Goal: Information Seeking & Learning: Learn about a topic

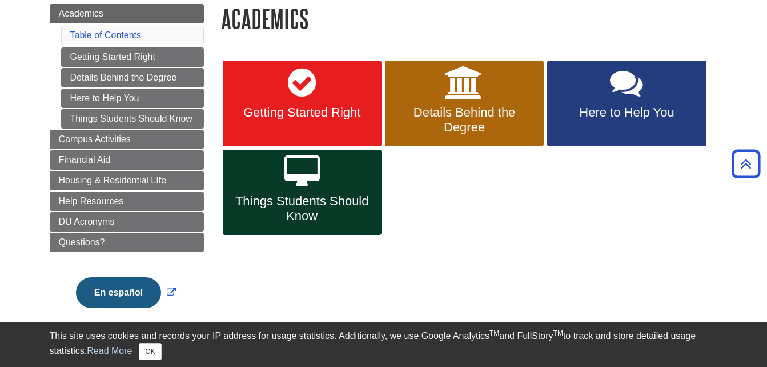
scroll to position [136, 0]
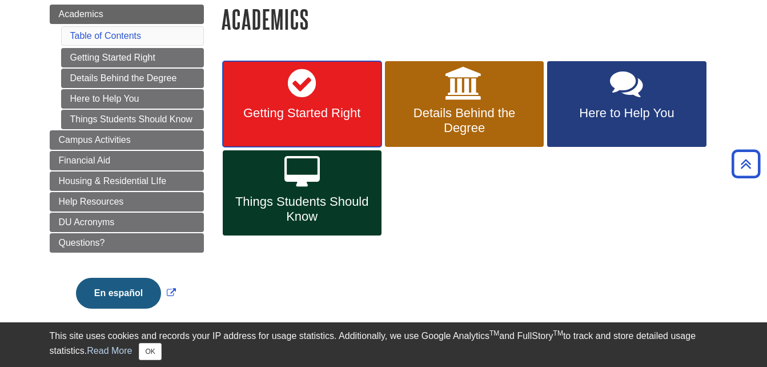
click at [283, 124] on link "Getting Started Right" at bounding box center [302, 104] width 159 height 86
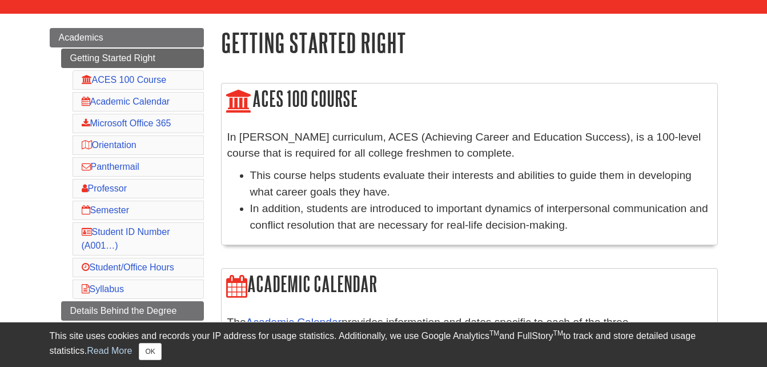
scroll to position [113, 0]
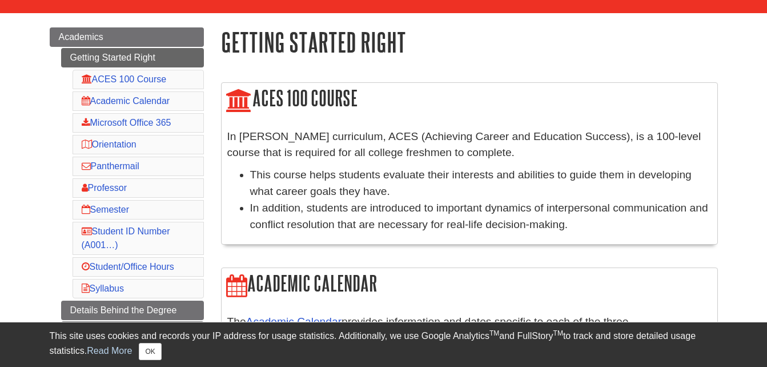
click at [179, 79] on li "ACES 100 Course" at bounding box center [138, 79] width 131 height 19
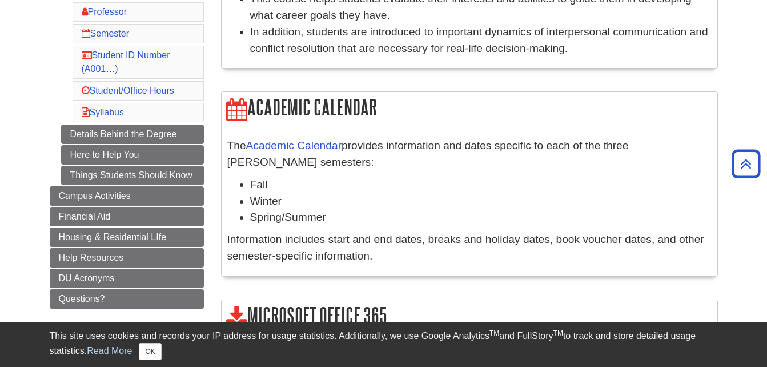
scroll to position [289, 0]
click at [284, 148] on link "Academic Calendar" at bounding box center [293, 145] width 95 height 12
